Goal: Task Accomplishment & Management: Manage account settings

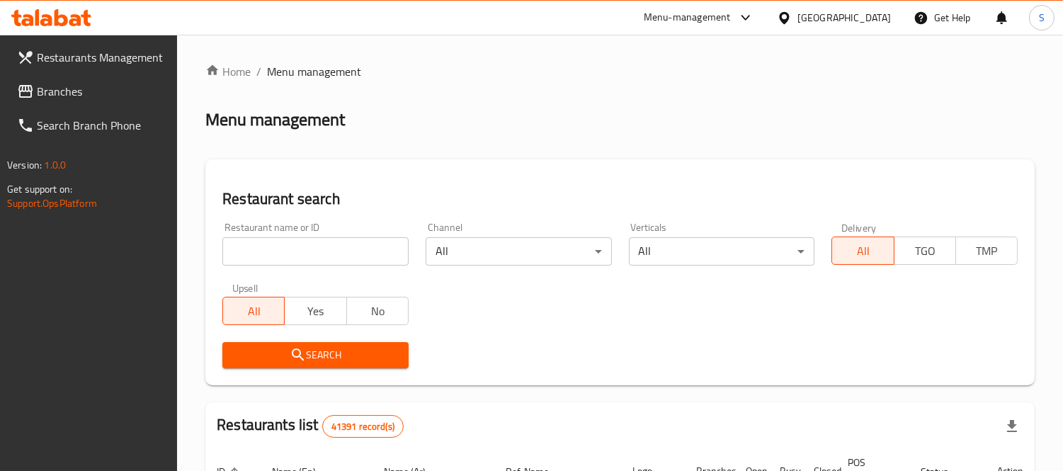
click at [127, 83] on span "Branches" at bounding box center [102, 91] width 130 height 17
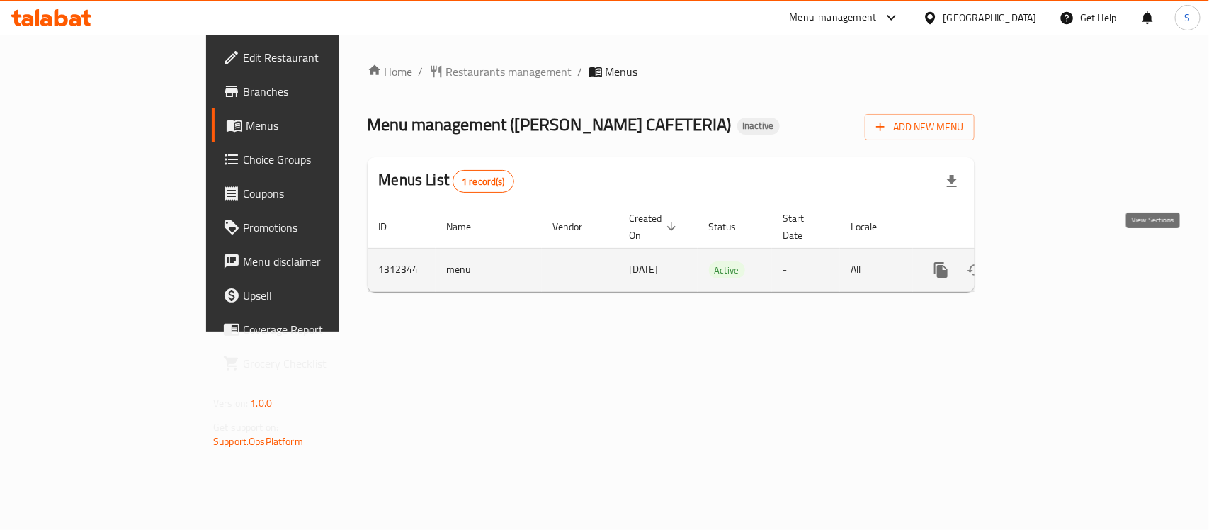
click at [1052, 261] on icon "enhanced table" at bounding box center [1043, 269] width 17 height 17
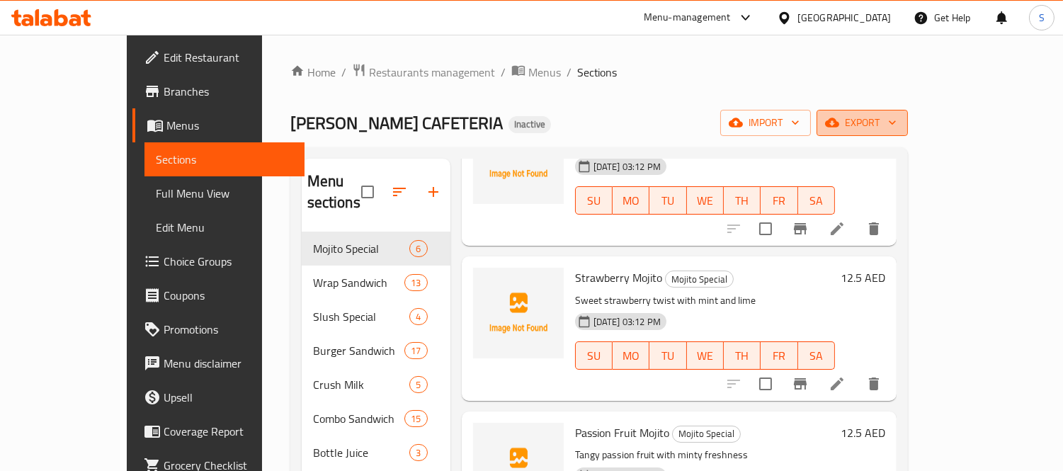
click at [897, 115] on span "export" at bounding box center [862, 123] width 69 height 18
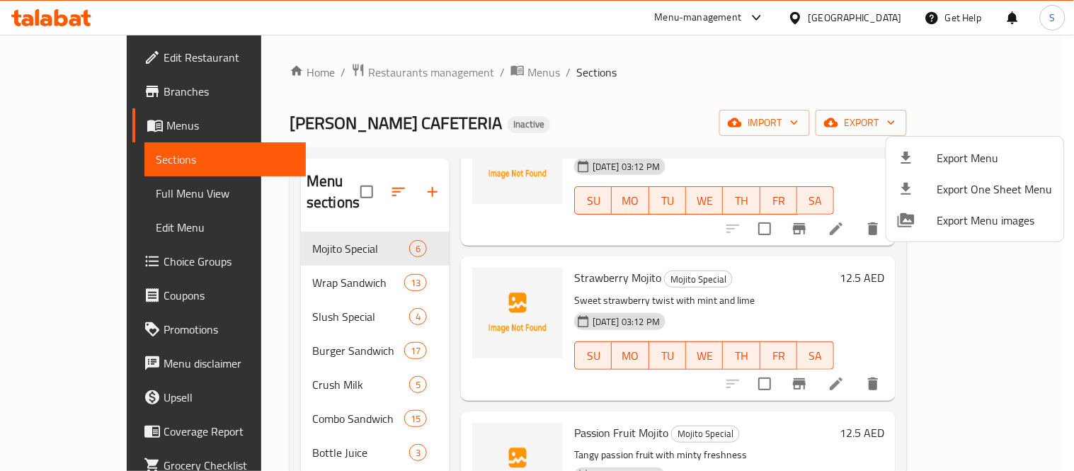
click at [940, 149] on span "Export Menu" at bounding box center [995, 157] width 115 height 17
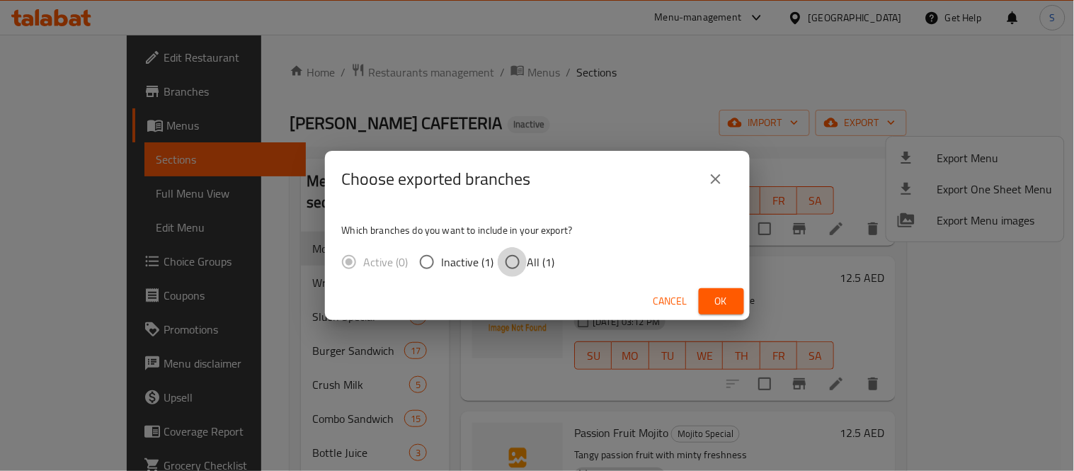
click at [511, 263] on input "All (1)" at bounding box center [513, 262] width 30 height 30
radio input "true"
click at [723, 300] on span "Ok" at bounding box center [721, 302] width 23 height 18
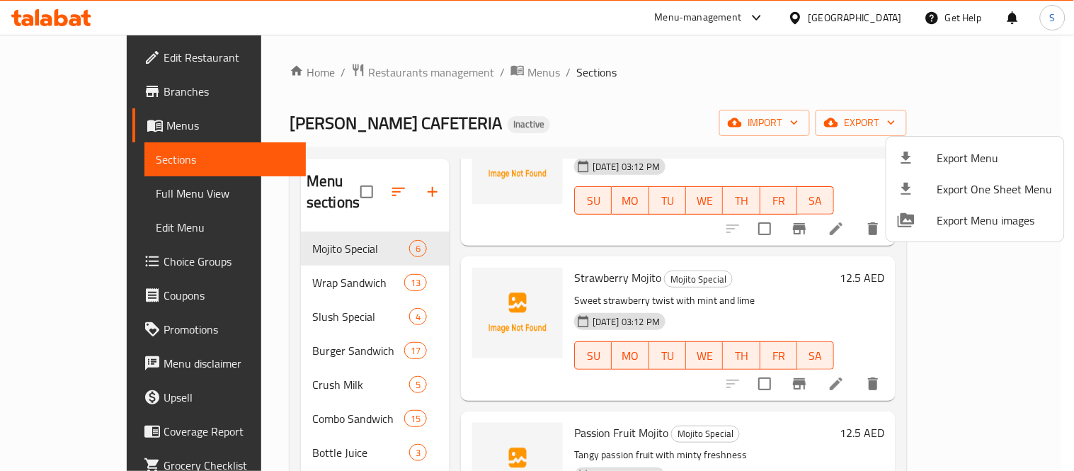
click at [526, 72] on div at bounding box center [537, 235] width 1074 height 471
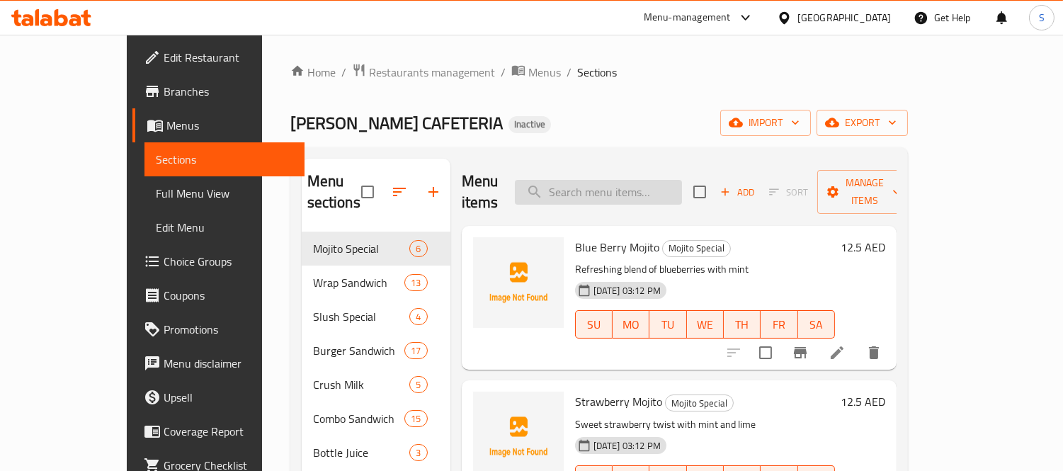
click at [645, 180] on input "search" at bounding box center [598, 192] width 167 height 25
paste input "Soft Drink (can)"
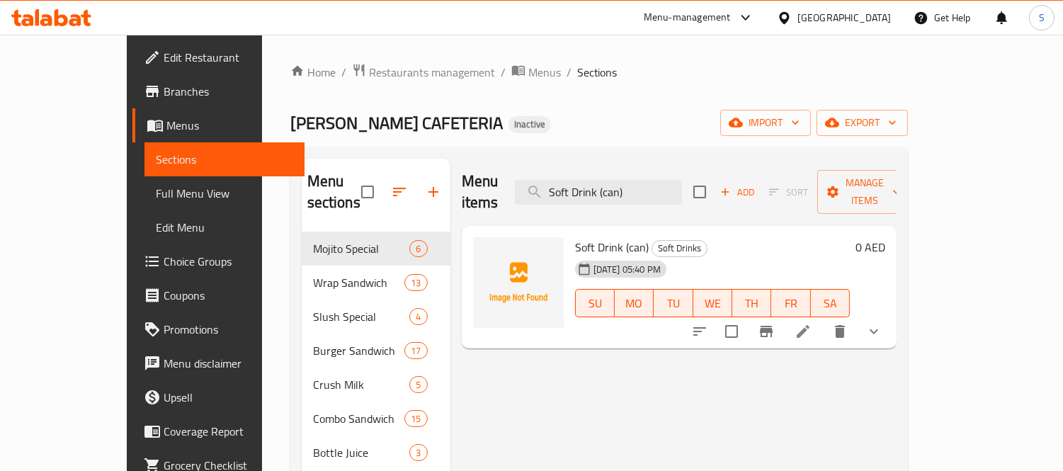
type input "Soft Drink (can)"
click at [883, 323] on icon "show more" at bounding box center [874, 331] width 17 height 17
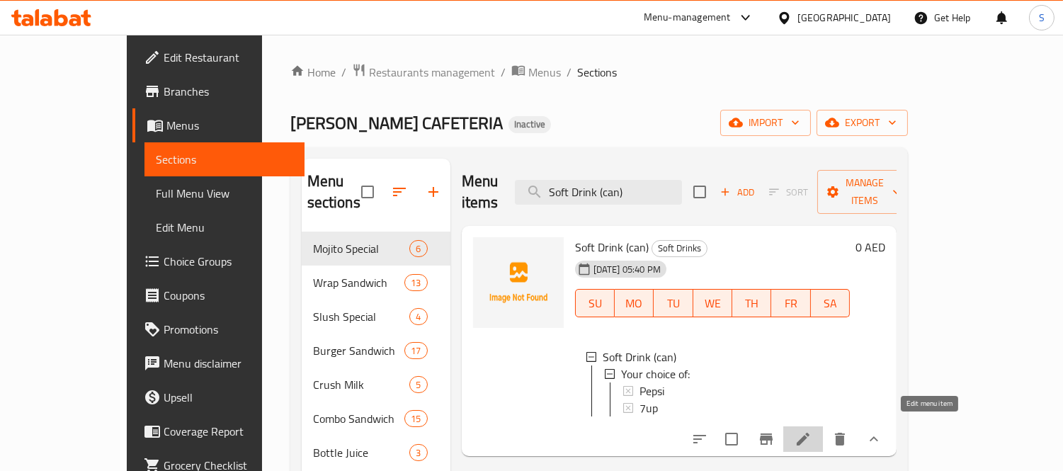
click at [812, 431] on icon at bounding box center [803, 439] width 17 height 17
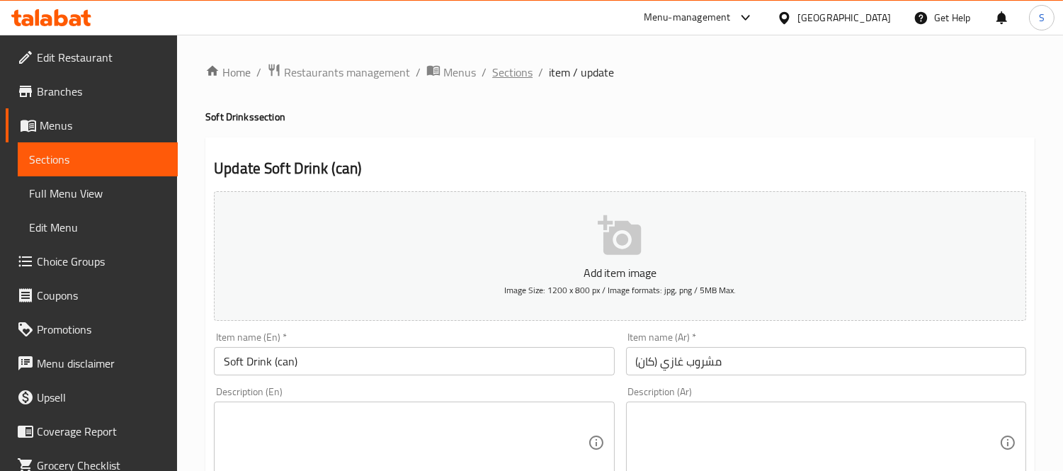
click at [505, 71] on span "Sections" at bounding box center [512, 72] width 40 height 17
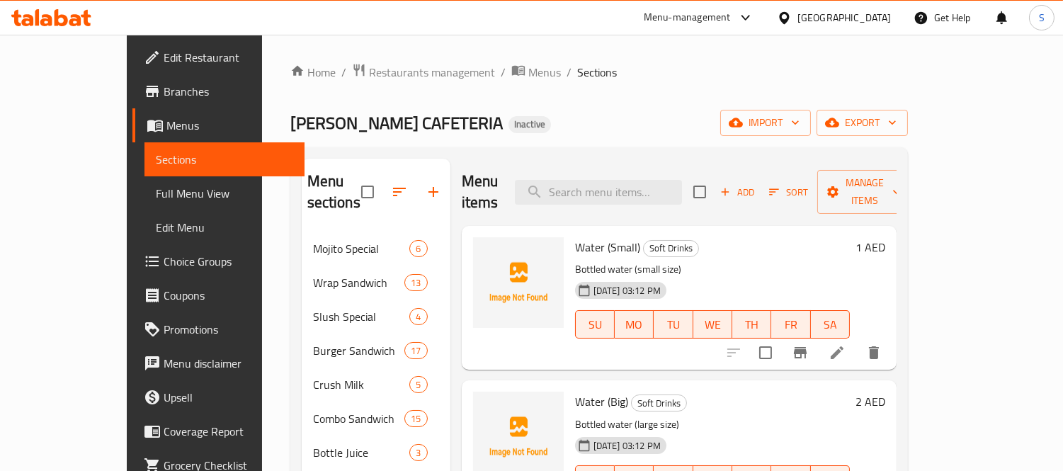
click at [443, 32] on div "Menu-management United Arab Emirates Get Help S" at bounding box center [531, 18] width 1063 height 34
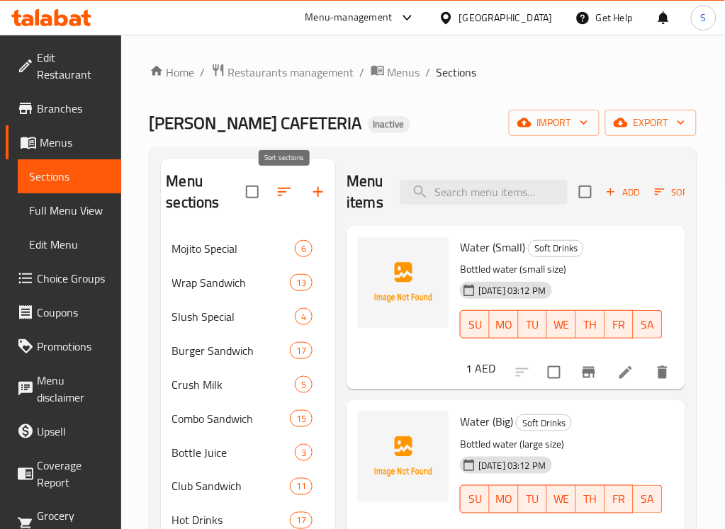
click at [287, 188] on icon "button" at bounding box center [284, 191] width 17 height 17
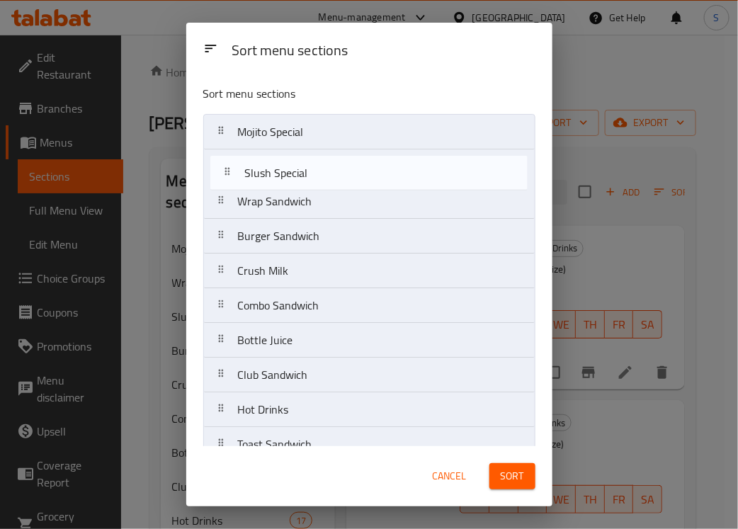
drag, startPoint x: 358, startPoint y: 204, endPoint x: 365, endPoint y: 171, distance: 33.9
click at [365, 171] on nav "Mojito Special Wrap Sandwich Slush Special Burger Sandwich Crush Milk Combo San…" at bounding box center [369, 514] width 332 height 800
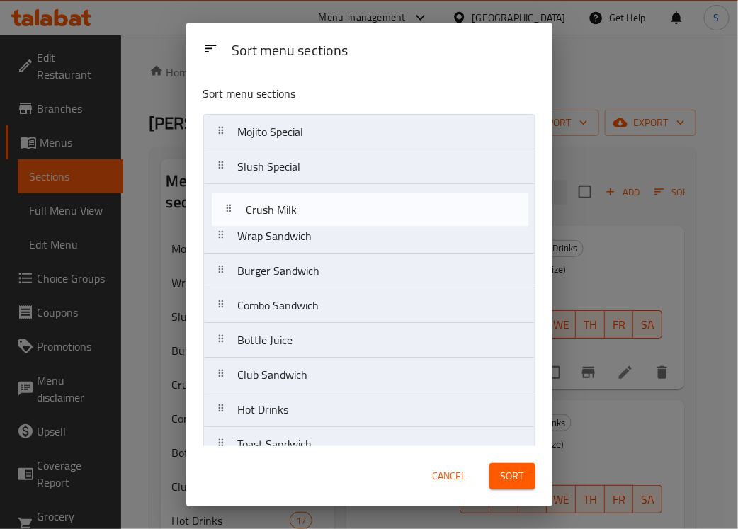
drag, startPoint x: 359, startPoint y: 266, endPoint x: 416, endPoint y: 216, distance: 75.3
click at [362, 200] on nav "Mojito Special Slush Special Wrap Sandwich Burger Sandwich Crush Milk Combo San…" at bounding box center [369, 514] width 332 height 800
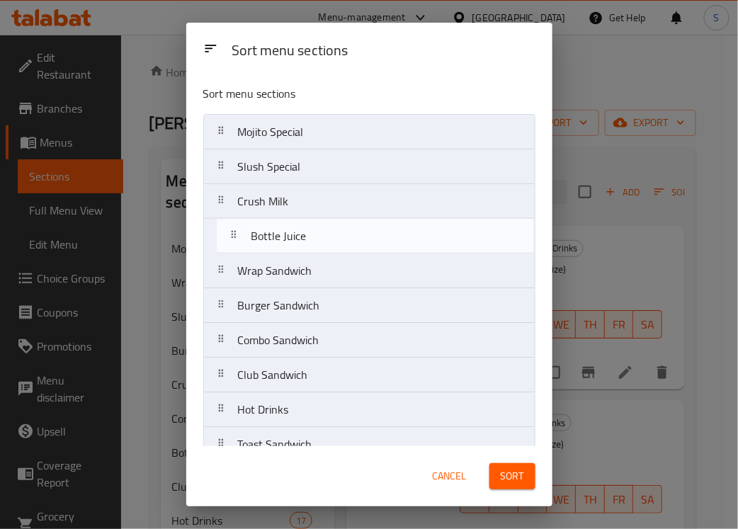
drag, startPoint x: 314, startPoint y: 346, endPoint x: 324, endPoint y: 237, distance: 108.9
click at [324, 237] on nav "Mojito Special Slush Special Crush Milk Wrap Sandwich Burger Sandwich Combo San…" at bounding box center [369, 514] width 332 height 800
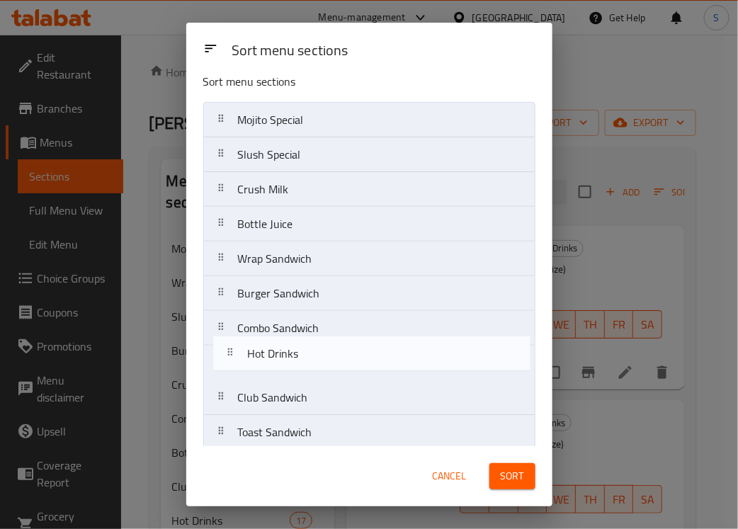
scroll to position [16, 0]
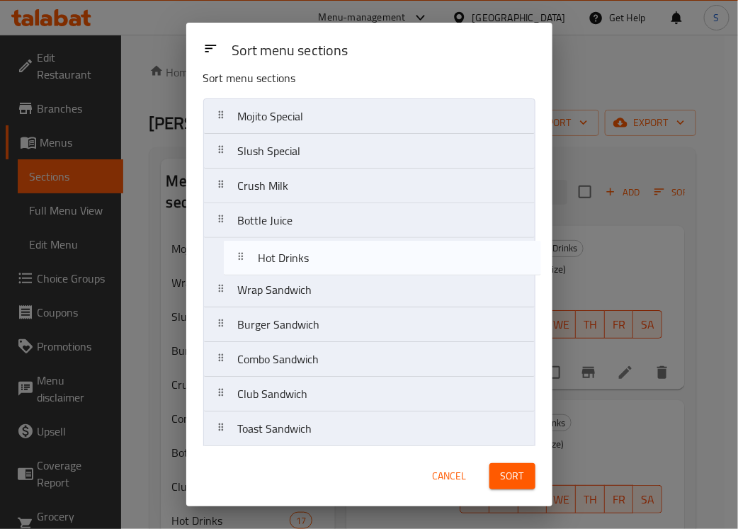
drag, startPoint x: 328, startPoint y: 412, endPoint x: 344, endPoint y: 256, distance: 157.3
click at [344, 256] on nav "Mojito Special Slush Special Crush Milk Bottle Juice Wrap Sandwich Burger Sandw…" at bounding box center [369, 498] width 332 height 800
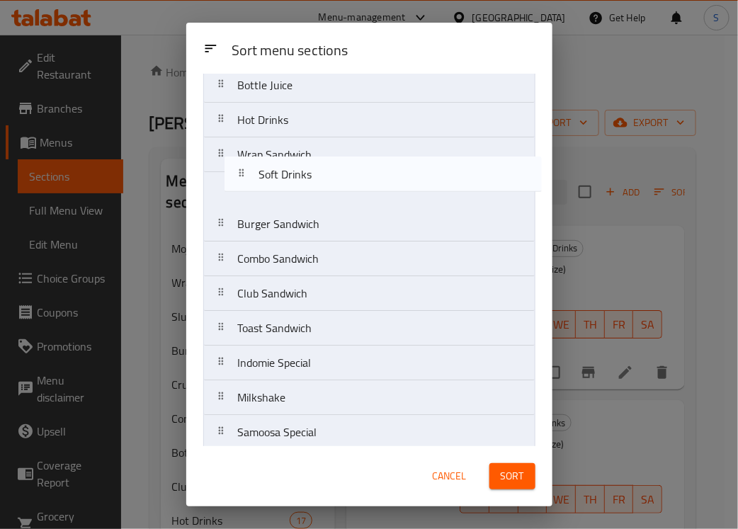
scroll to position [151, 0]
drag, startPoint x: 312, startPoint y: 294, endPoint x: 321, endPoint y: 163, distance: 131.3
click at [321, 164] on nav "Mojito Special Slush Special Crush Milk Bottle Juice Hot Drinks Wrap Sandwich B…" at bounding box center [369, 363] width 332 height 800
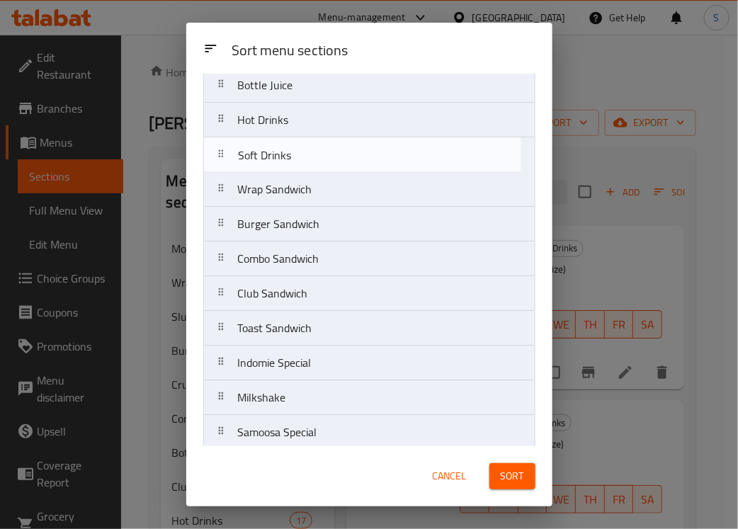
click at [321, 153] on nav "Mojito Special Slush Special Crush Milk Bottle Juice Hot Drinks Wrap Sandwich B…" at bounding box center [369, 363] width 332 height 800
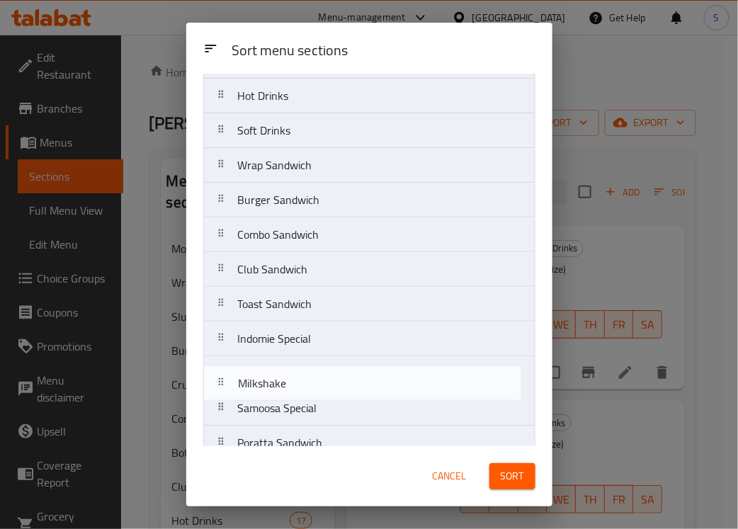
scroll to position [181, 0]
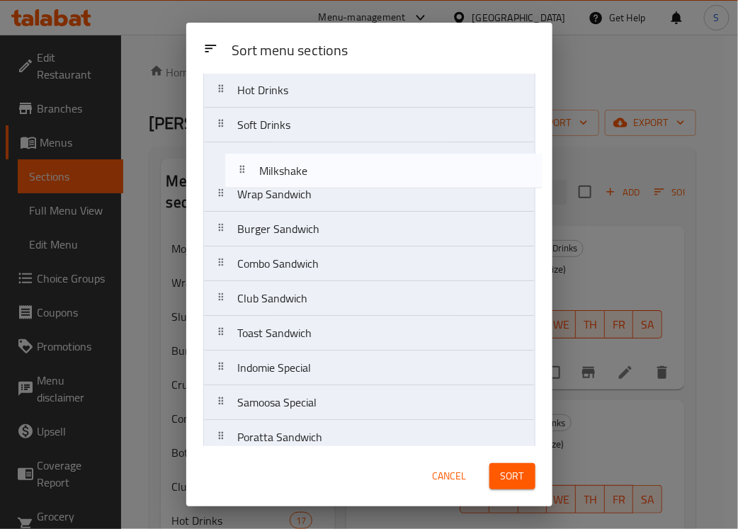
drag, startPoint x: 312, startPoint y: 402, endPoint x: 331, endPoint y: 167, distance: 235.2
click at [331, 167] on nav "Mojito Special Slush Special Crush Milk Bottle Juice Hot Drinks Soft Drinks Wra…" at bounding box center [369, 333] width 332 height 800
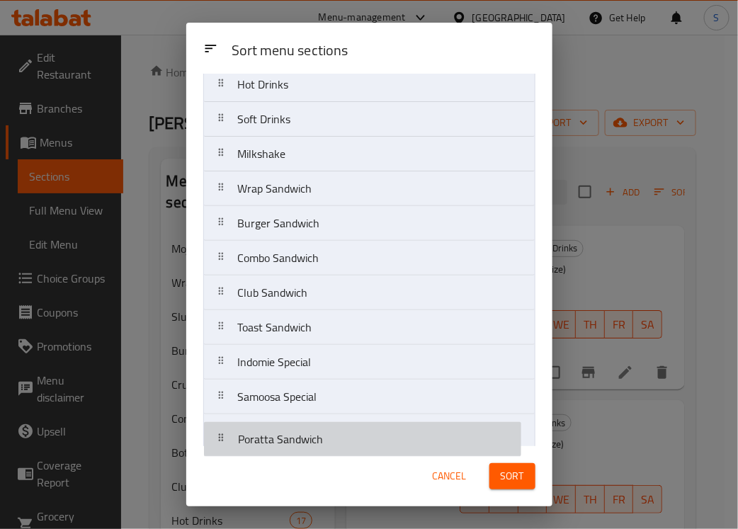
scroll to position [192, 0]
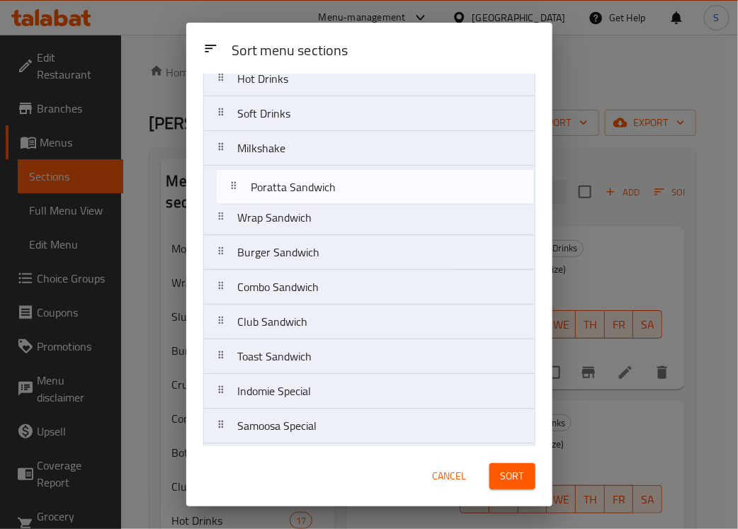
drag, startPoint x: 340, startPoint y: 443, endPoint x: 349, endPoint y: 186, distance: 258.0
click at [349, 186] on nav "Mojito Special Slush Special Crush Milk Bottle Juice Hot Drinks Soft Drinks Mil…" at bounding box center [369, 322] width 332 height 800
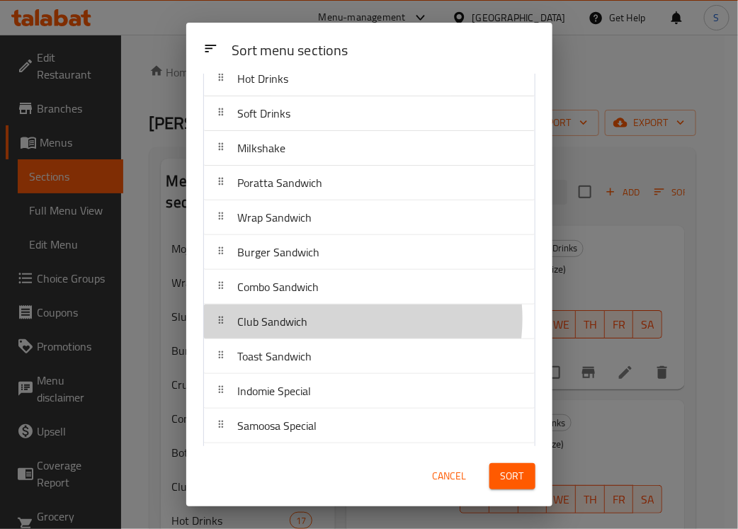
click at [356, 320] on div "Club Sandwich" at bounding box center [369, 322] width 319 height 34
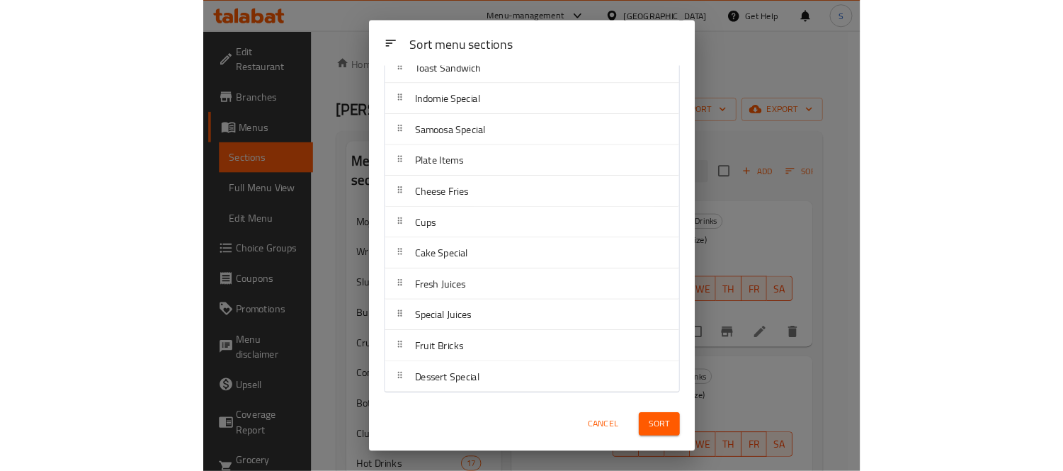
scroll to position [476, 0]
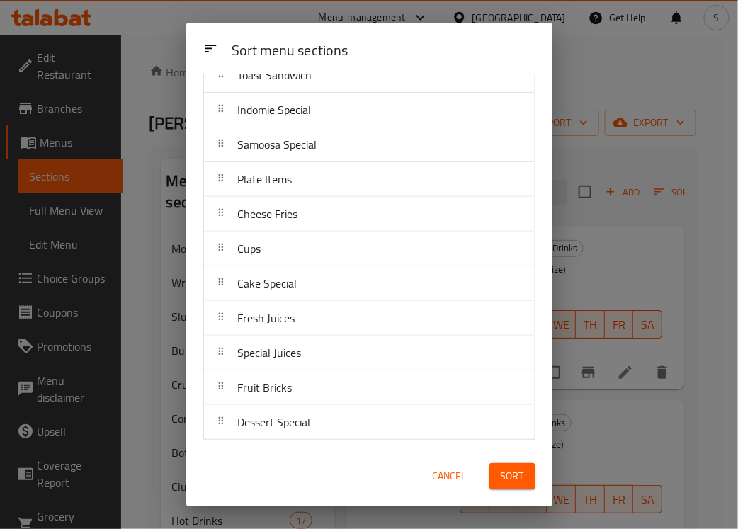
click at [524, 465] on button "Sort" at bounding box center [512, 476] width 46 height 26
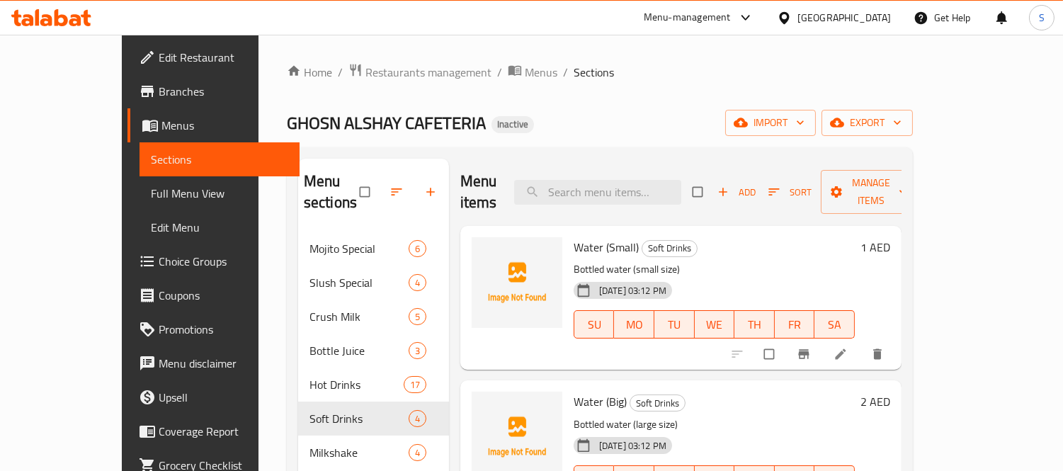
click at [902, 125] on span "export" at bounding box center [867, 123] width 69 height 18
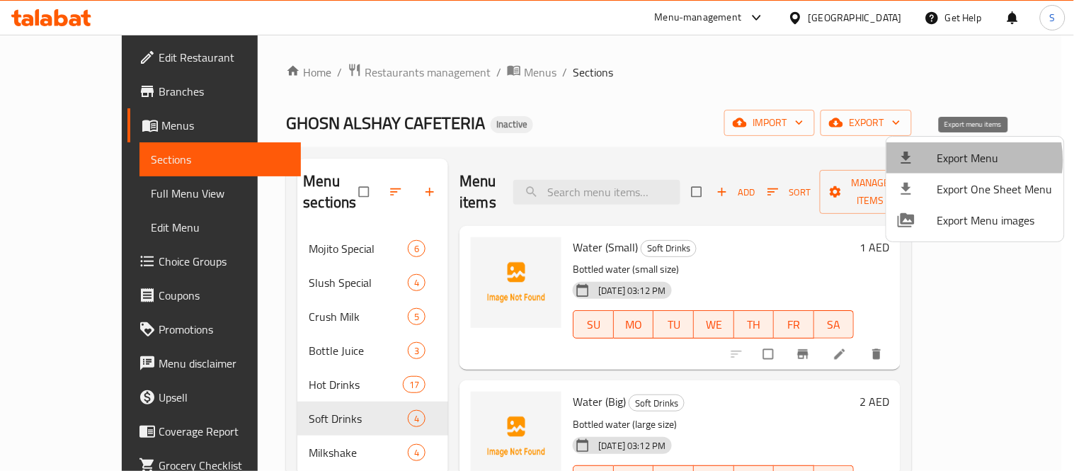
click at [958, 160] on span "Export Menu" at bounding box center [995, 157] width 115 height 17
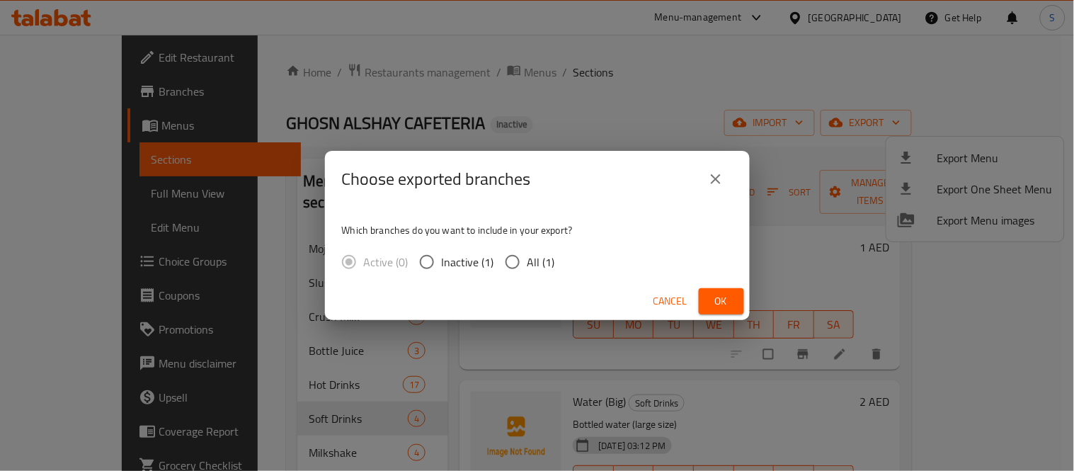
click at [531, 261] on span "All (1)" at bounding box center [542, 262] width 28 height 17
click at [528, 261] on input "All (1)" at bounding box center [513, 262] width 30 height 30
radio input "true"
click at [713, 301] on span "Ok" at bounding box center [721, 302] width 23 height 18
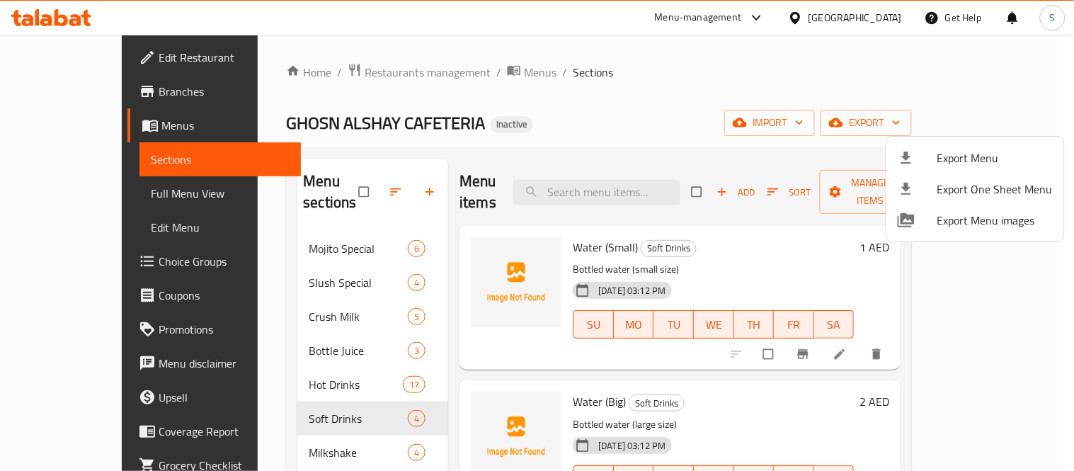
click at [105, 188] on div at bounding box center [537, 235] width 1074 height 471
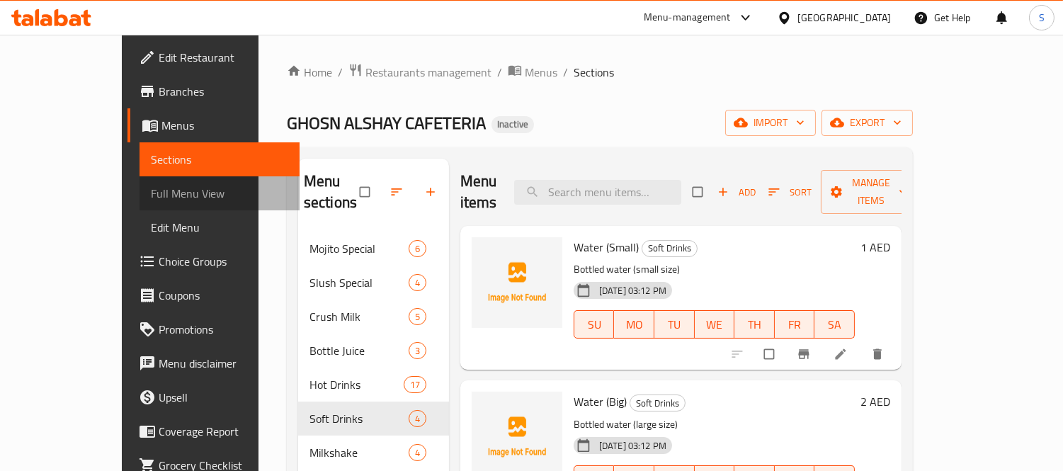
click at [151, 188] on span "Full Menu View" at bounding box center [219, 193] width 137 height 17
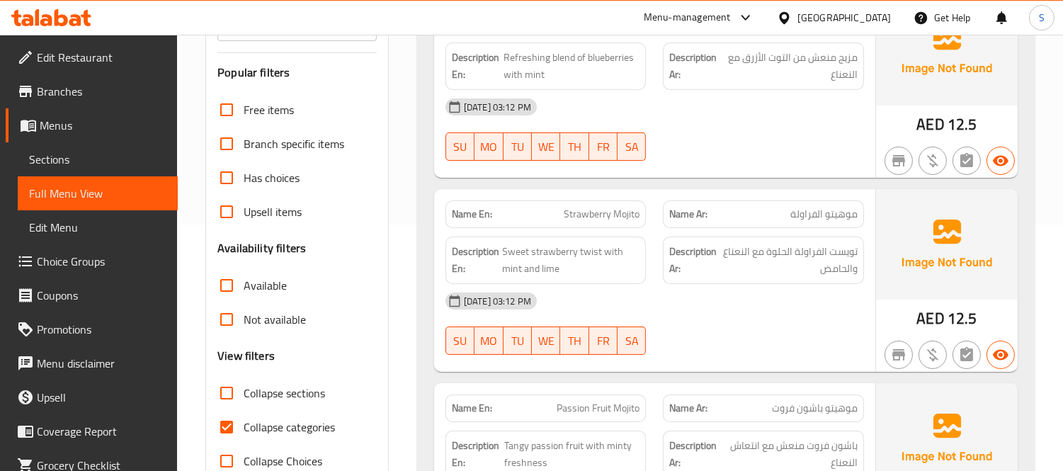
scroll to position [393, 0]
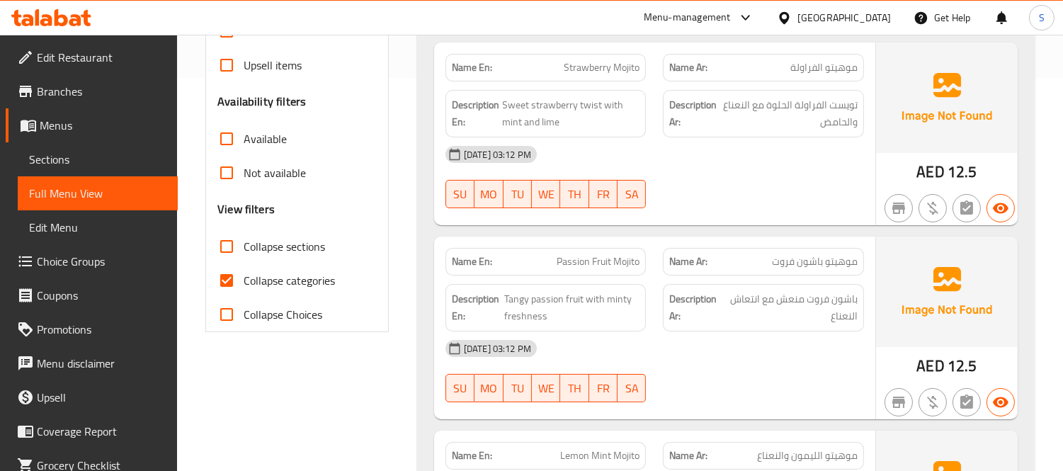
click at [302, 279] on span "Collapse categories" at bounding box center [289, 280] width 91 height 17
click at [244, 279] on input "Collapse categories" at bounding box center [227, 280] width 34 height 34
checkbox input "false"
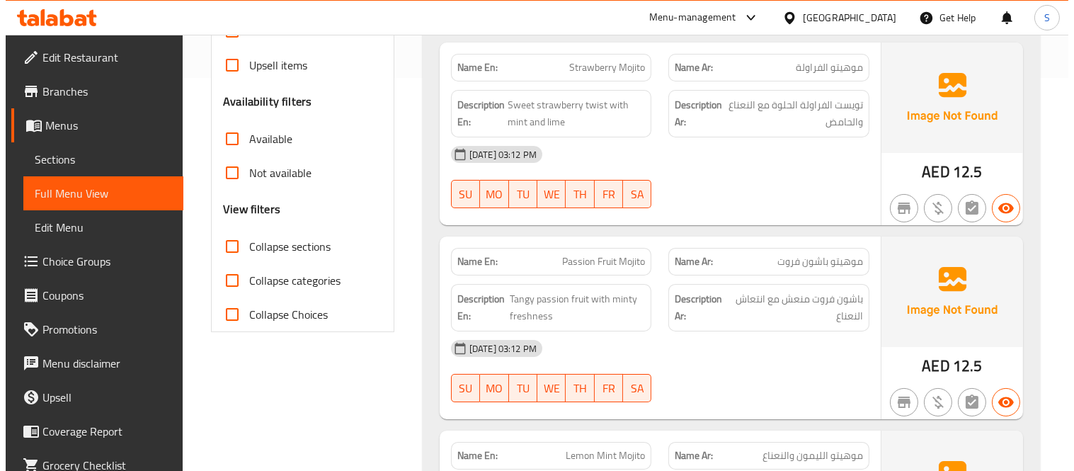
scroll to position [0, 0]
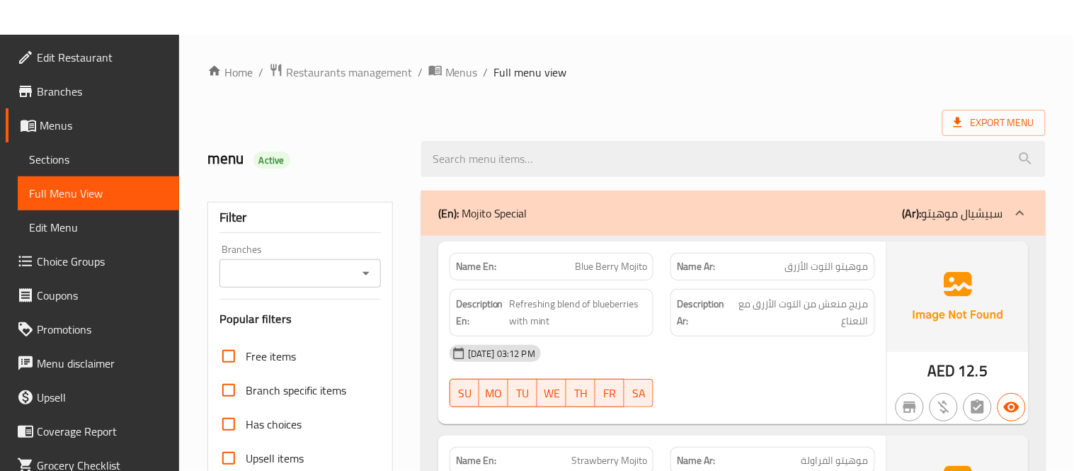
click at [85, 147] on link "Sections" at bounding box center [98, 159] width 161 height 34
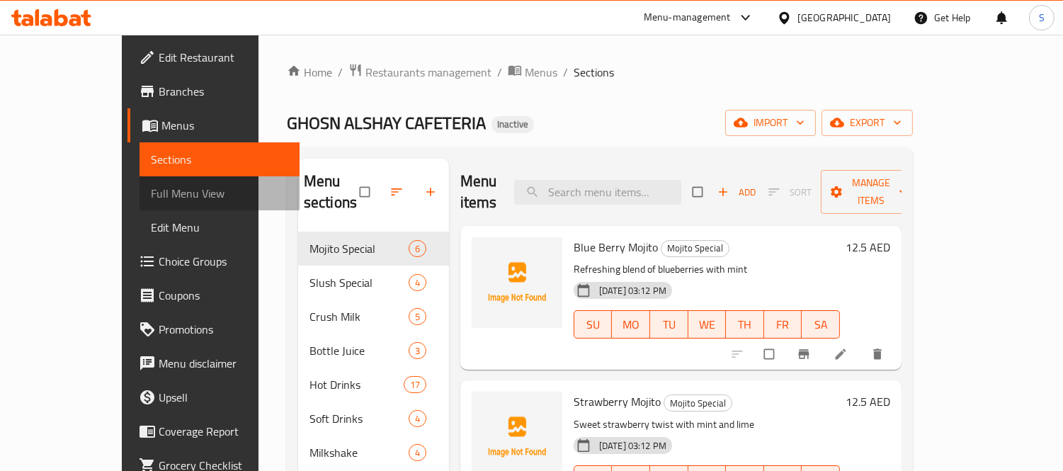
click at [151, 185] on span "Full Menu View" at bounding box center [219, 193] width 137 height 17
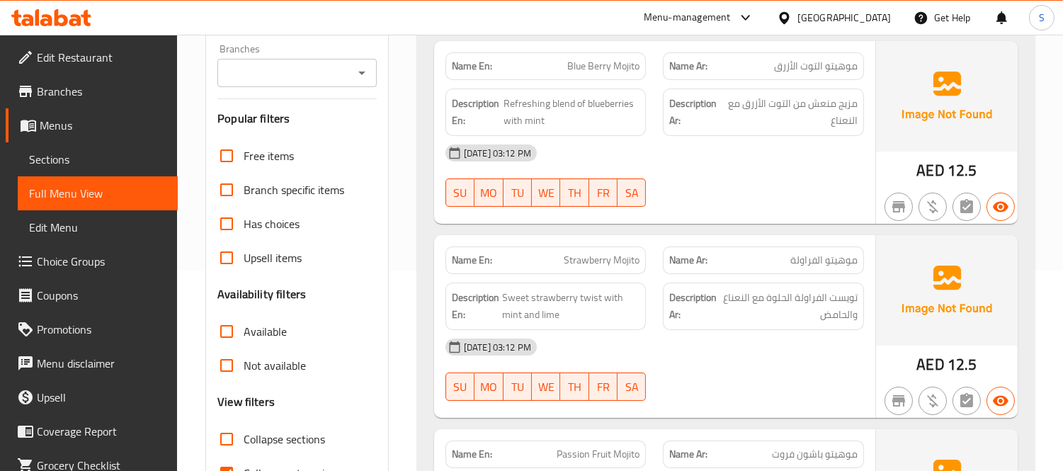
scroll to position [236, 0]
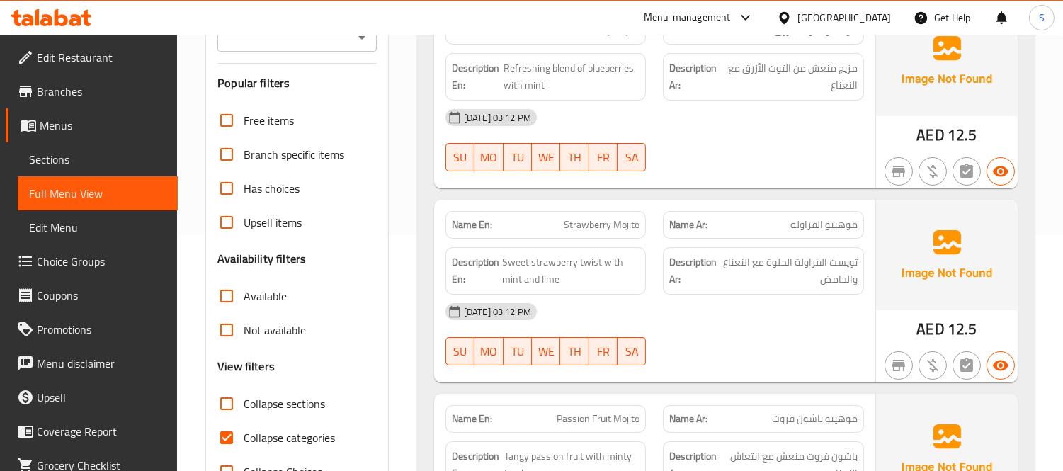
click at [252, 437] on span "Collapse categories" at bounding box center [289, 437] width 91 height 17
click at [244, 437] on input "Collapse categories" at bounding box center [227, 438] width 34 height 34
checkbox input "false"
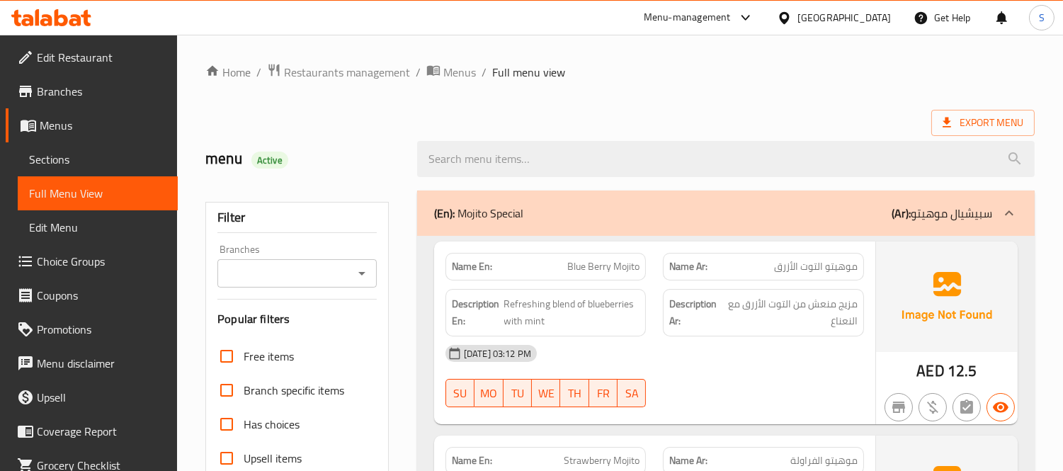
click at [494, 123] on div "Export Menu" at bounding box center [619, 123] width 829 height 26
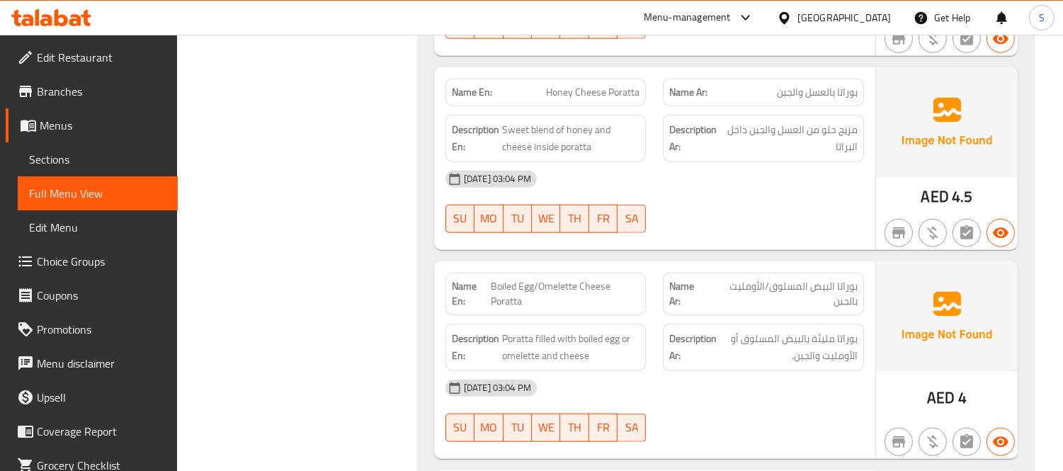
scroll to position [12042, 0]
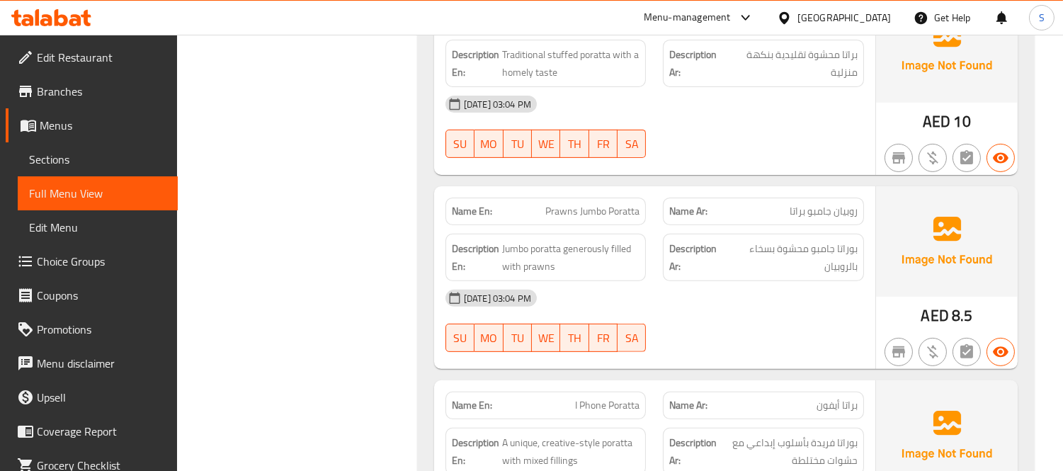
drag, startPoint x: 357, startPoint y: 194, endPoint x: 362, endPoint y: 188, distance: 8.1
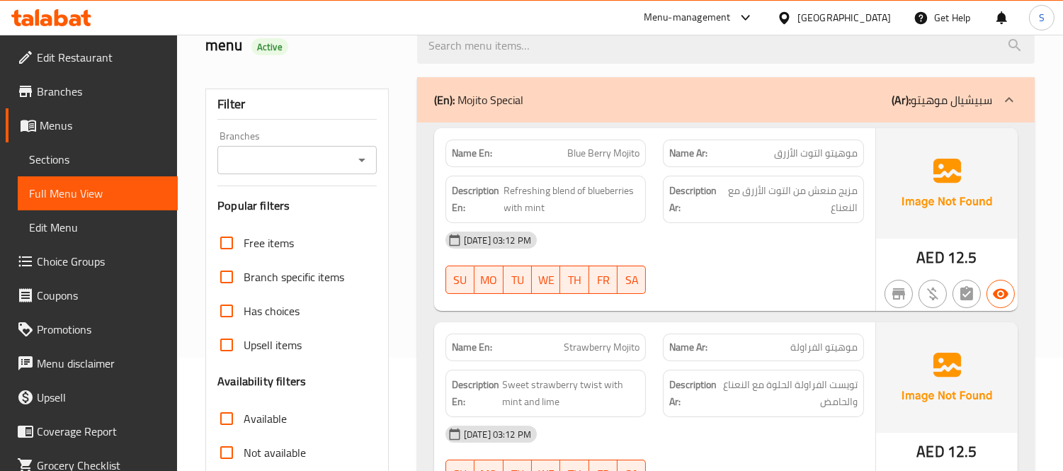
scroll to position [0, 0]
